Goal: Task Accomplishment & Management: Manage account settings

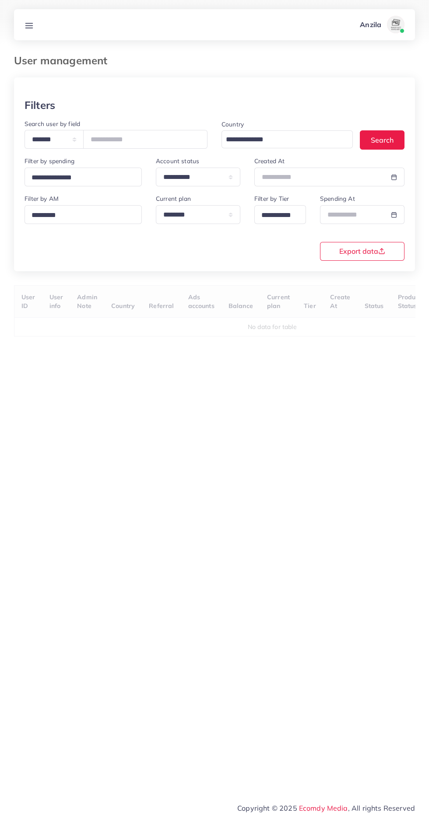
click at [29, 25] on line at bounding box center [29, 25] width 7 height 0
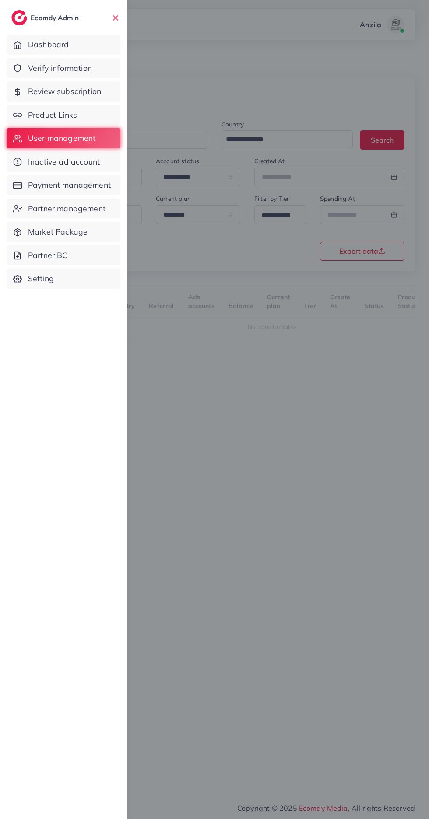
click at [39, 110] on span "Product Links" at bounding box center [52, 114] width 49 height 11
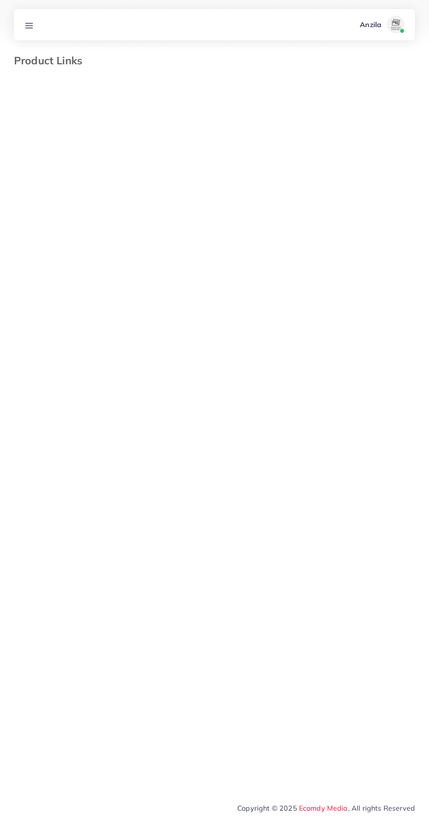
select select "*********"
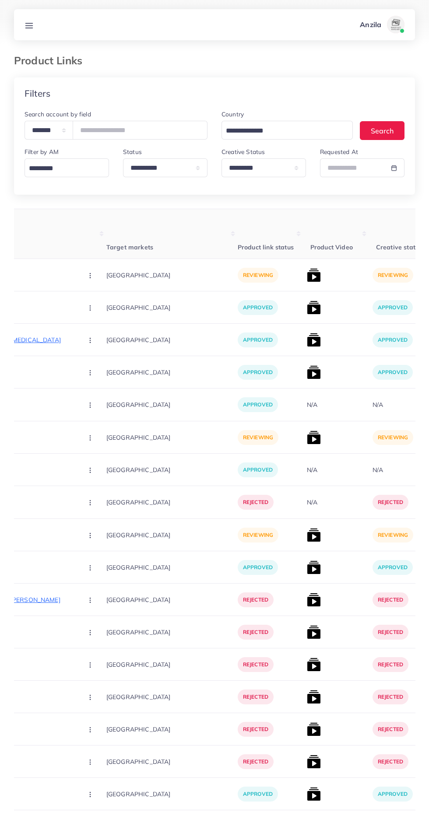
scroll to position [0, 190]
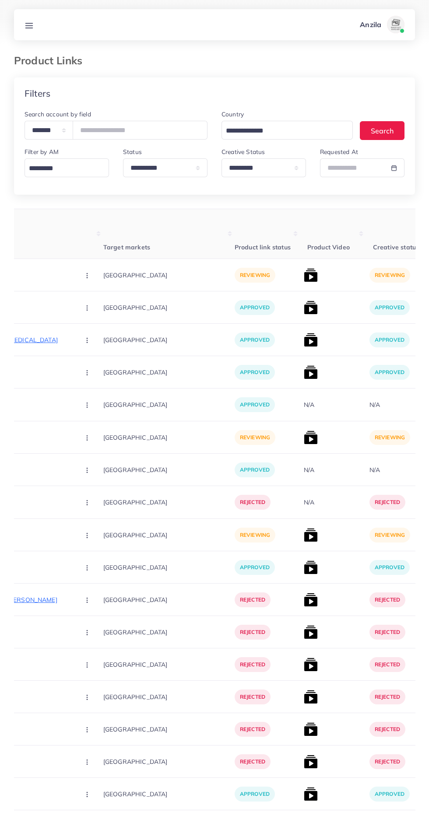
click at [37, 276] on p "[URL][DOMAIN_NAME]" at bounding box center [6, 275] width 131 height 10
click at [84, 276] on icon "button" at bounding box center [87, 275] width 7 height 7
click at [82, 301] on icon at bounding box center [85, 303] width 6 height 6
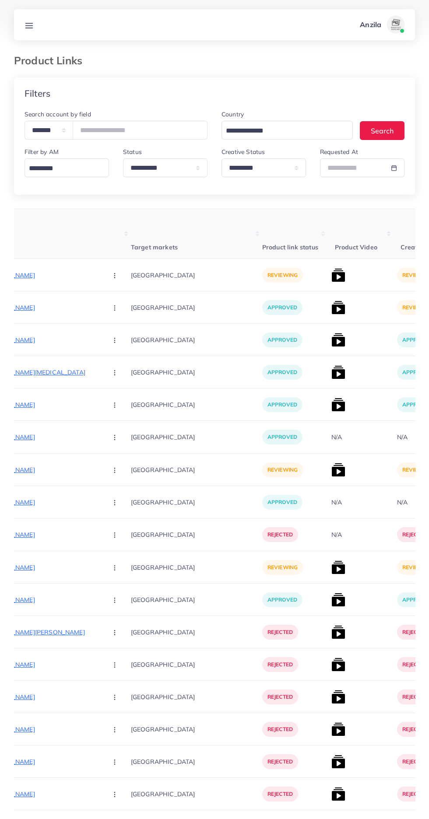
scroll to position [0, 178]
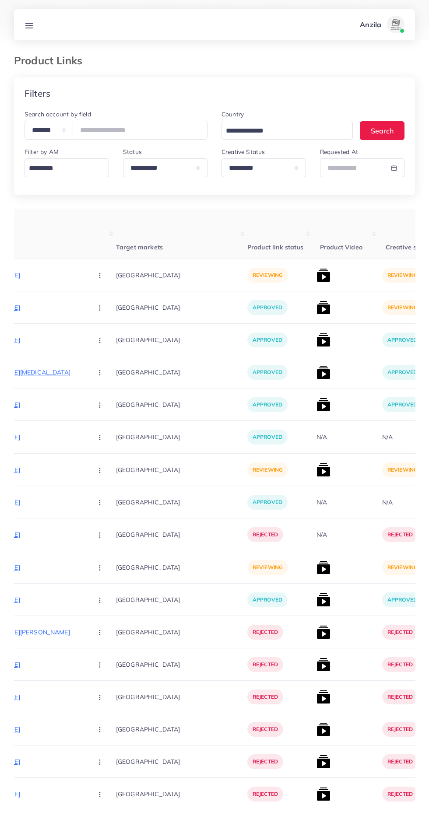
click at [316, 305] on img at bounding box center [323, 308] width 14 height 14
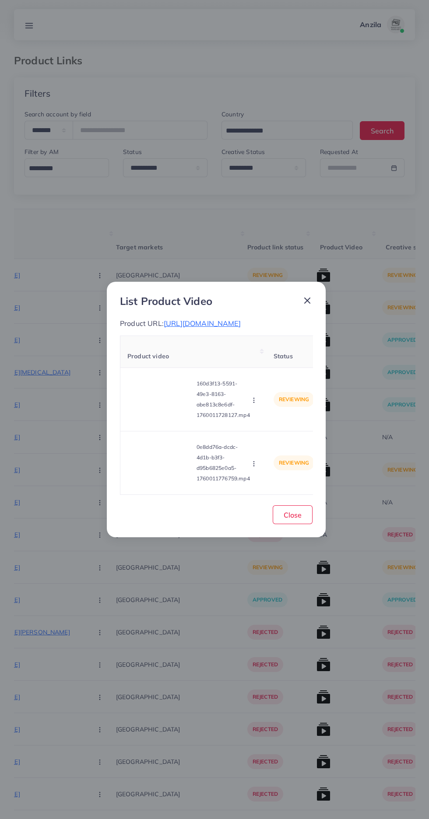
click at [137, 410] on video at bounding box center [160, 399] width 66 height 39
click at [157, 404] on icon at bounding box center [160, 399] width 14 height 14
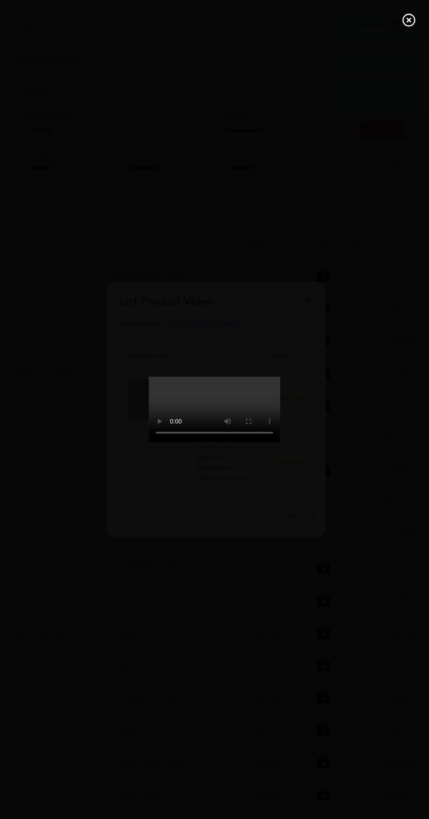
click at [408, 20] on line at bounding box center [408, 19] width 3 height 3
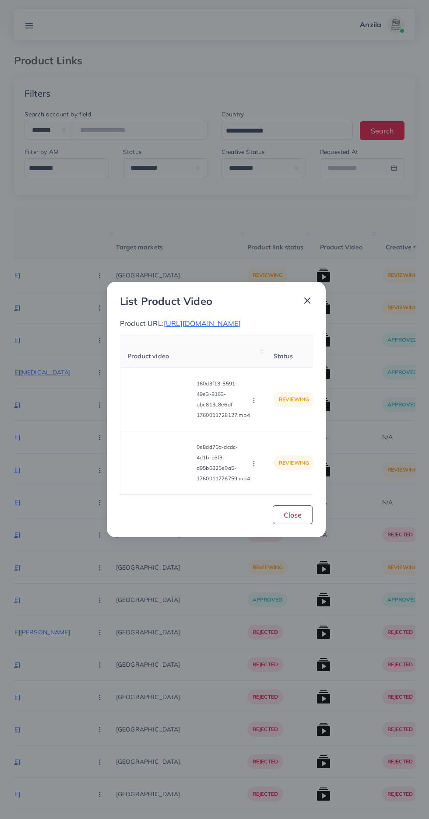
click at [254, 399] on circle "button" at bounding box center [253, 398] width 0 height 0
click at [265, 425] on span "Approve" at bounding box center [272, 420] width 29 height 9
click at [147, 465] on video at bounding box center [160, 462] width 66 height 39
click at [147, 483] on div at bounding box center [160, 462] width 66 height 39
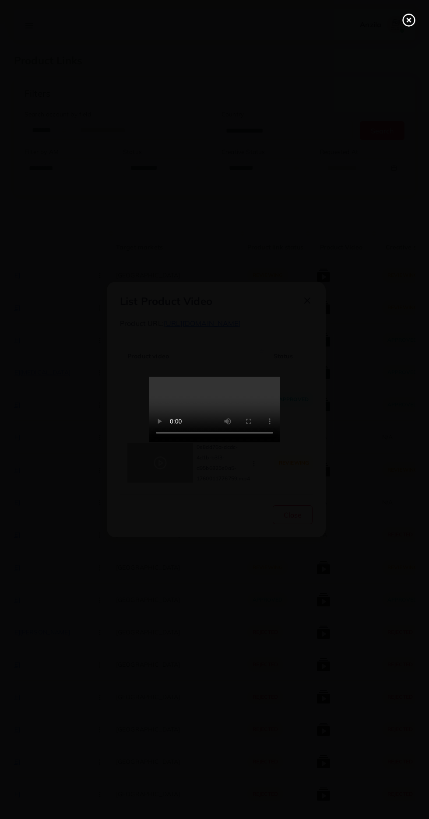
click at [409, 20] on line at bounding box center [408, 19] width 3 height 3
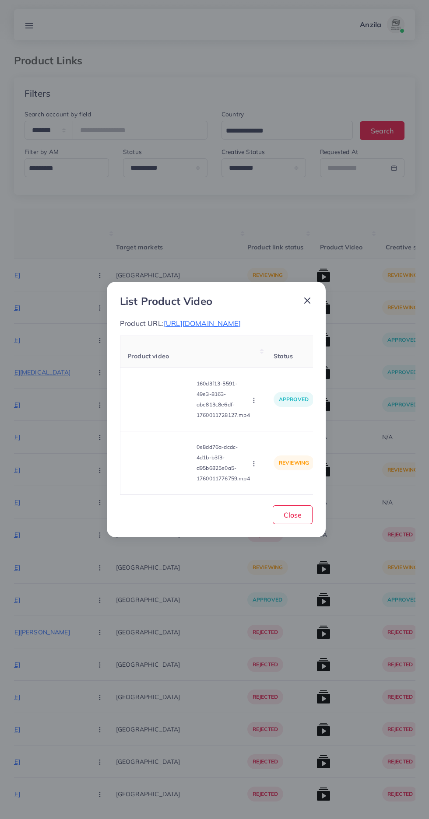
click at [252, 467] on icon "button" at bounding box center [253, 463] width 7 height 7
click at [260, 421] on link "Approve" at bounding box center [270, 422] width 69 height 19
click at [297, 518] on span "Close" at bounding box center [292, 515] width 18 height 9
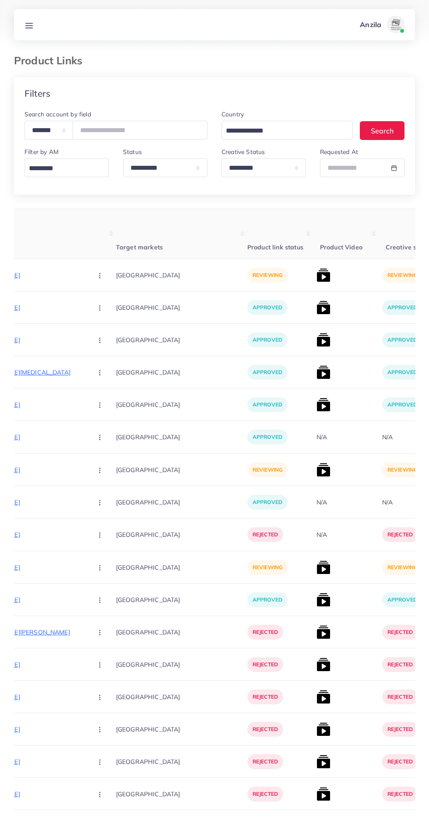
click at [50, 277] on p "[URL][DOMAIN_NAME]" at bounding box center [19, 275] width 131 height 10
click at [99, 276] on circle "button" at bounding box center [99, 275] width 0 height 0
click at [86, 302] on link "Approve" at bounding box center [120, 301] width 69 height 19
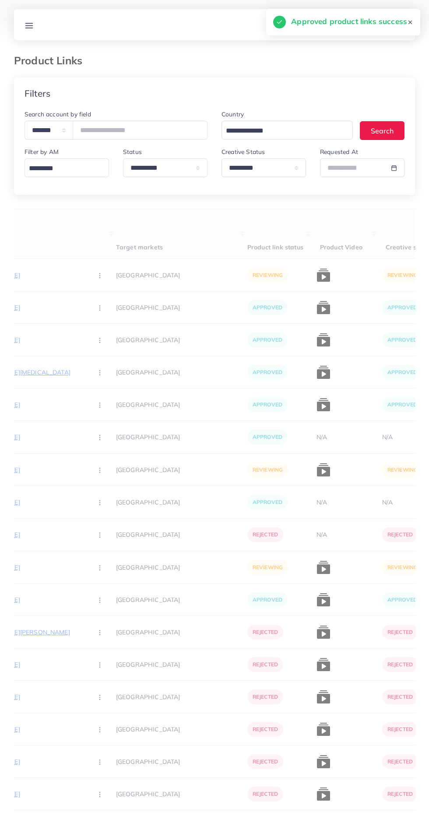
scroll to position [0, 178]
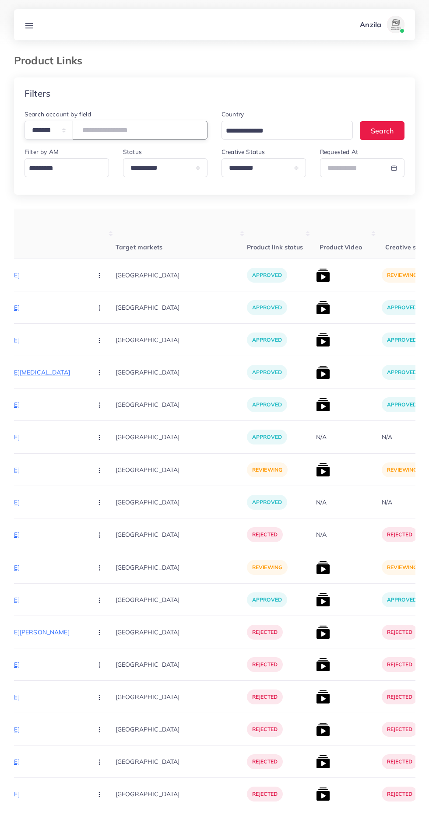
click at [132, 129] on input "number" at bounding box center [140, 130] width 135 height 19
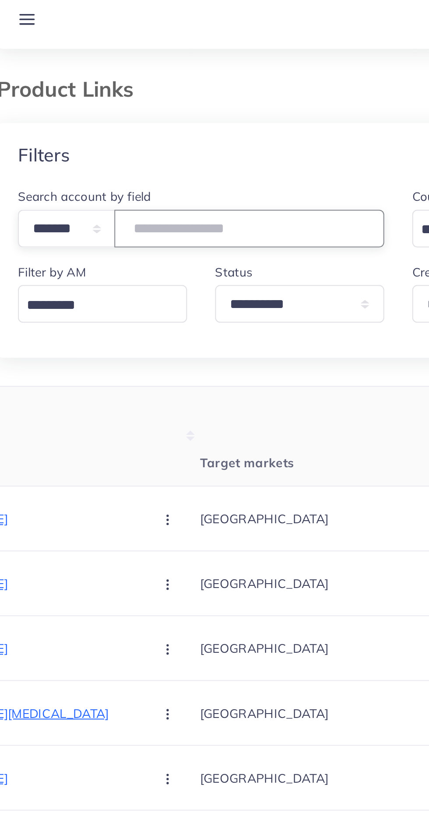
type input "*******"
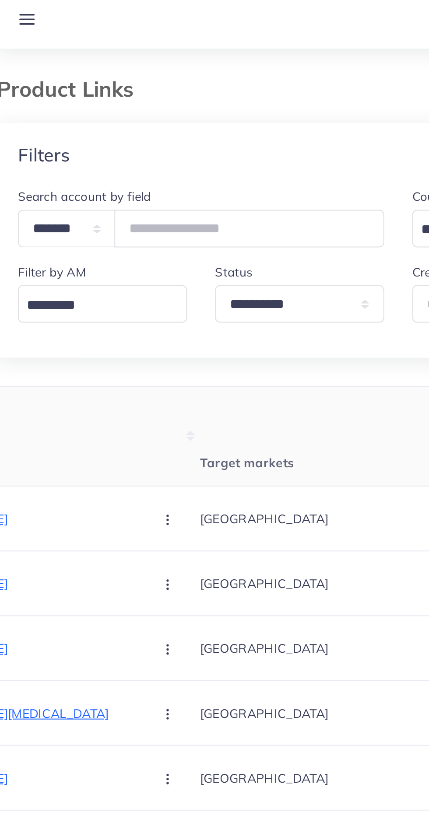
click at [77, 82] on div "Filters" at bounding box center [214, 93] width 401 height 32
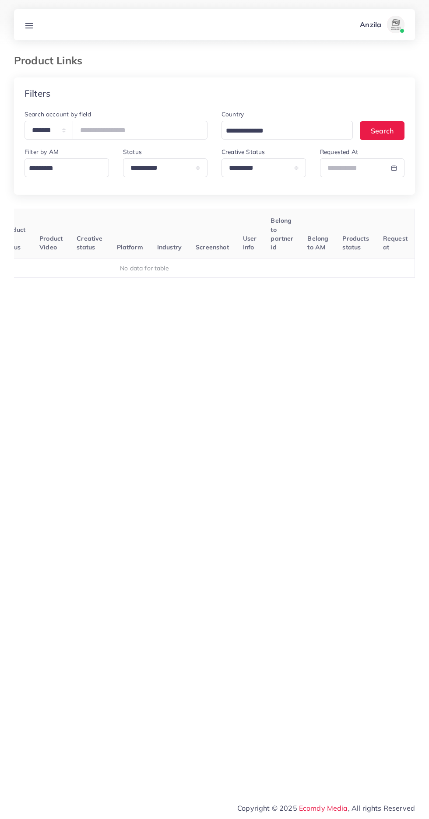
scroll to position [0, 137]
click at [245, 170] on select "**********" at bounding box center [263, 167] width 84 height 19
select select
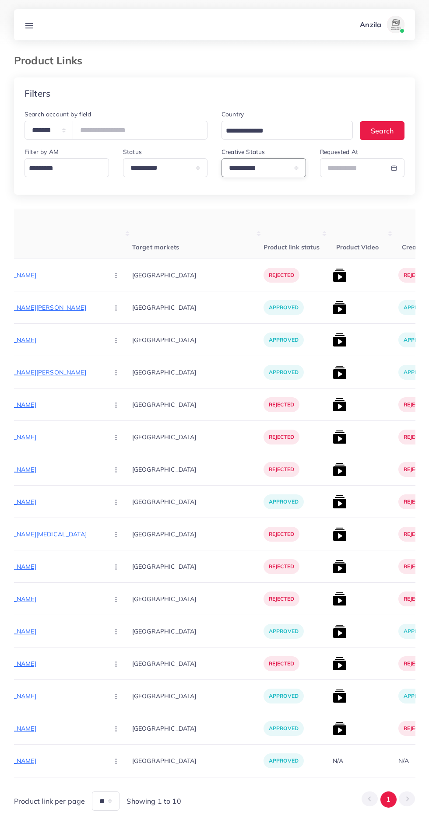
scroll to position [0, 145]
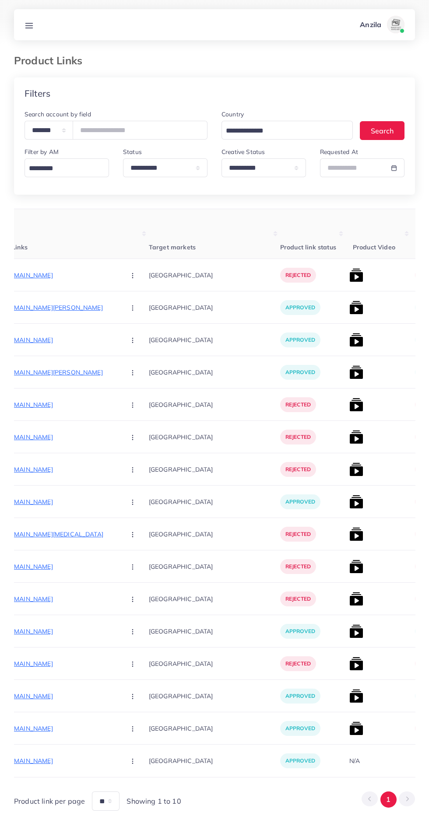
click at [31, 275] on p "[URL][DOMAIN_NAME]" at bounding box center [52, 275] width 131 height 10
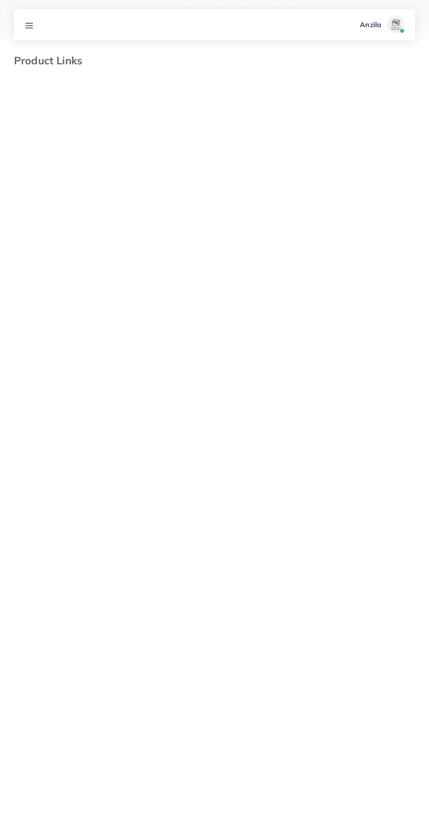
select select "*********"
